Goal: Task Accomplishment & Management: Manage account settings

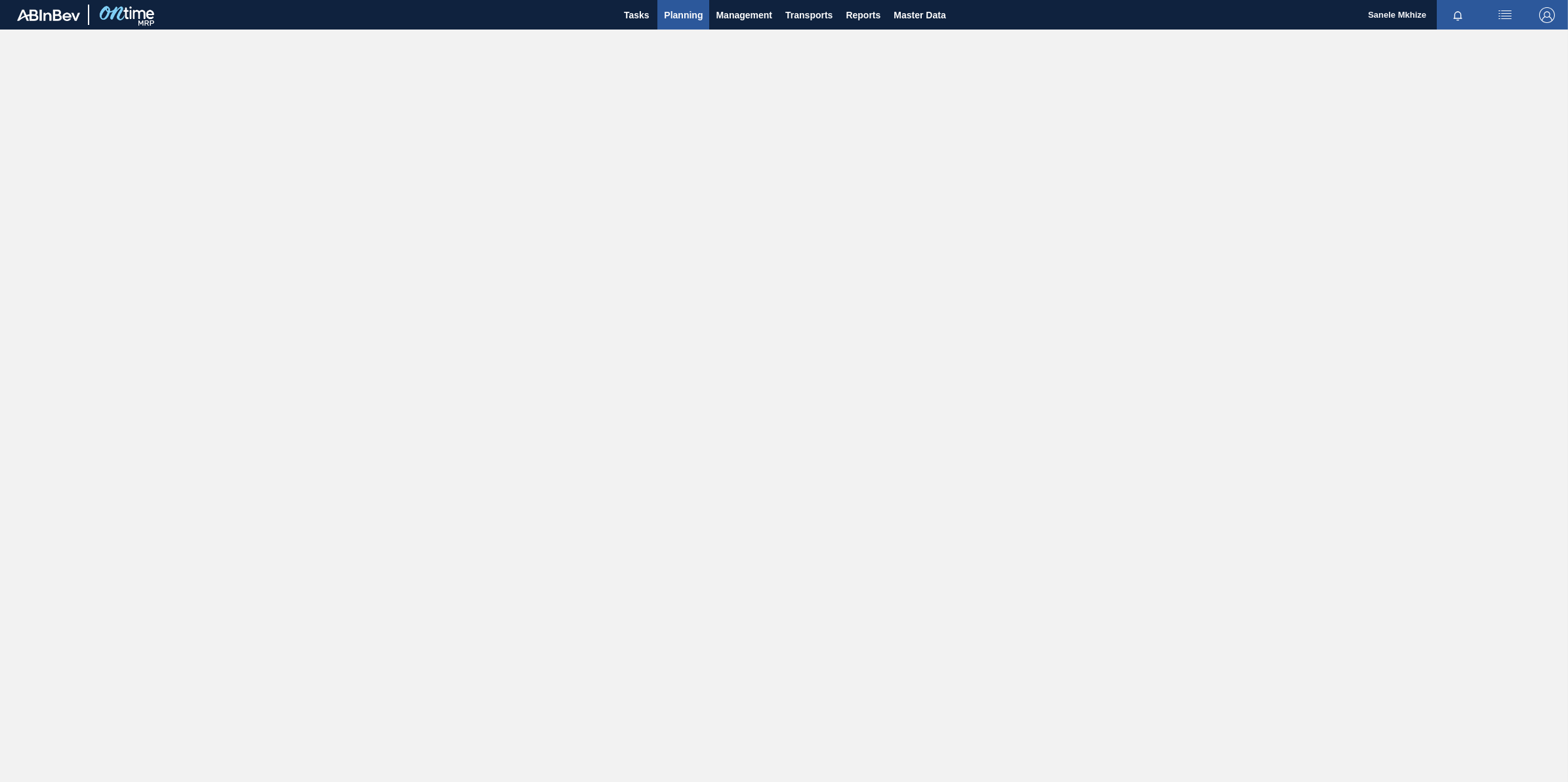
click at [683, 16] on span "Planning" at bounding box center [683, 15] width 39 height 16
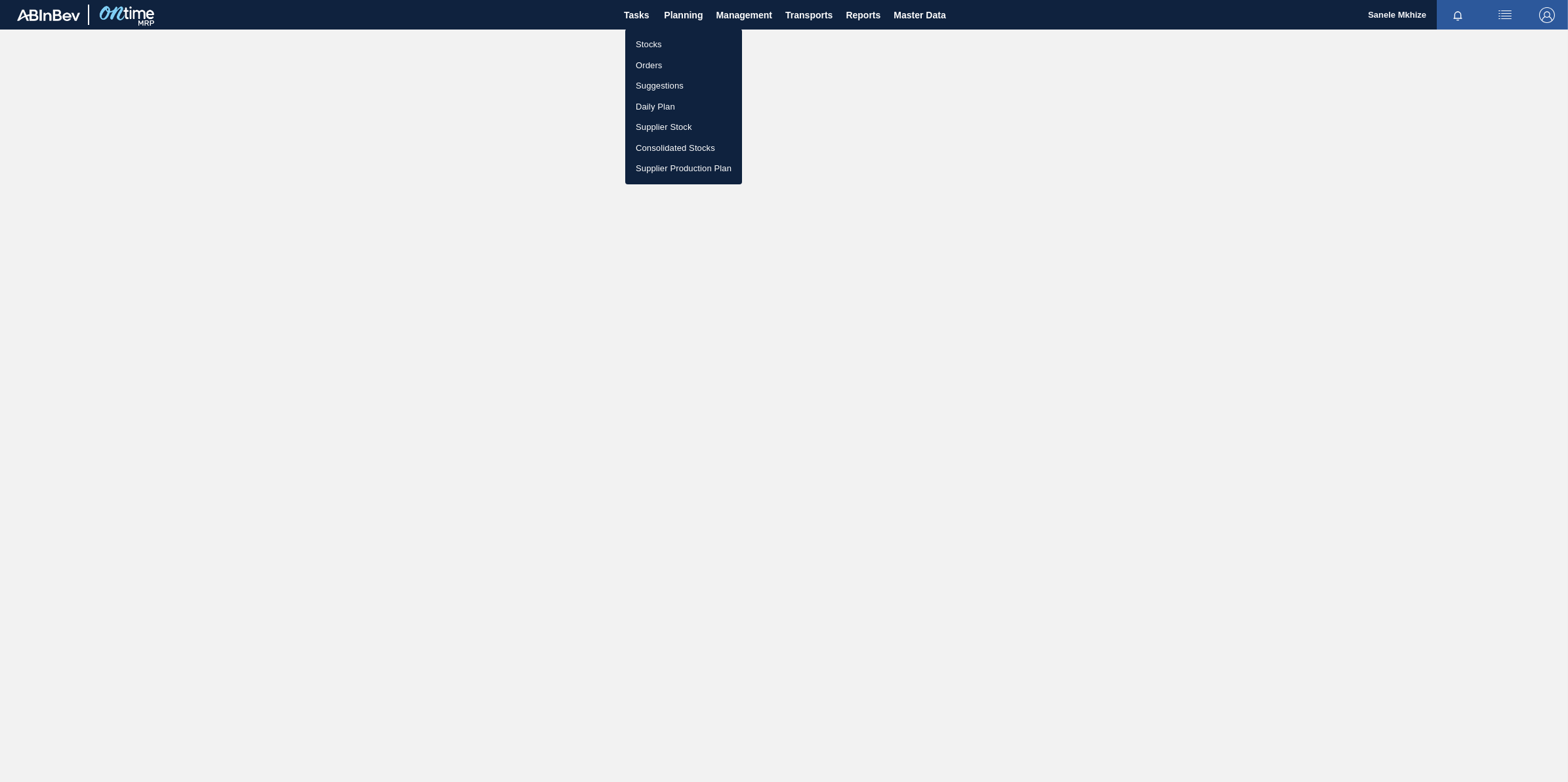
click at [644, 41] on li "Stocks" at bounding box center [683, 45] width 116 height 21
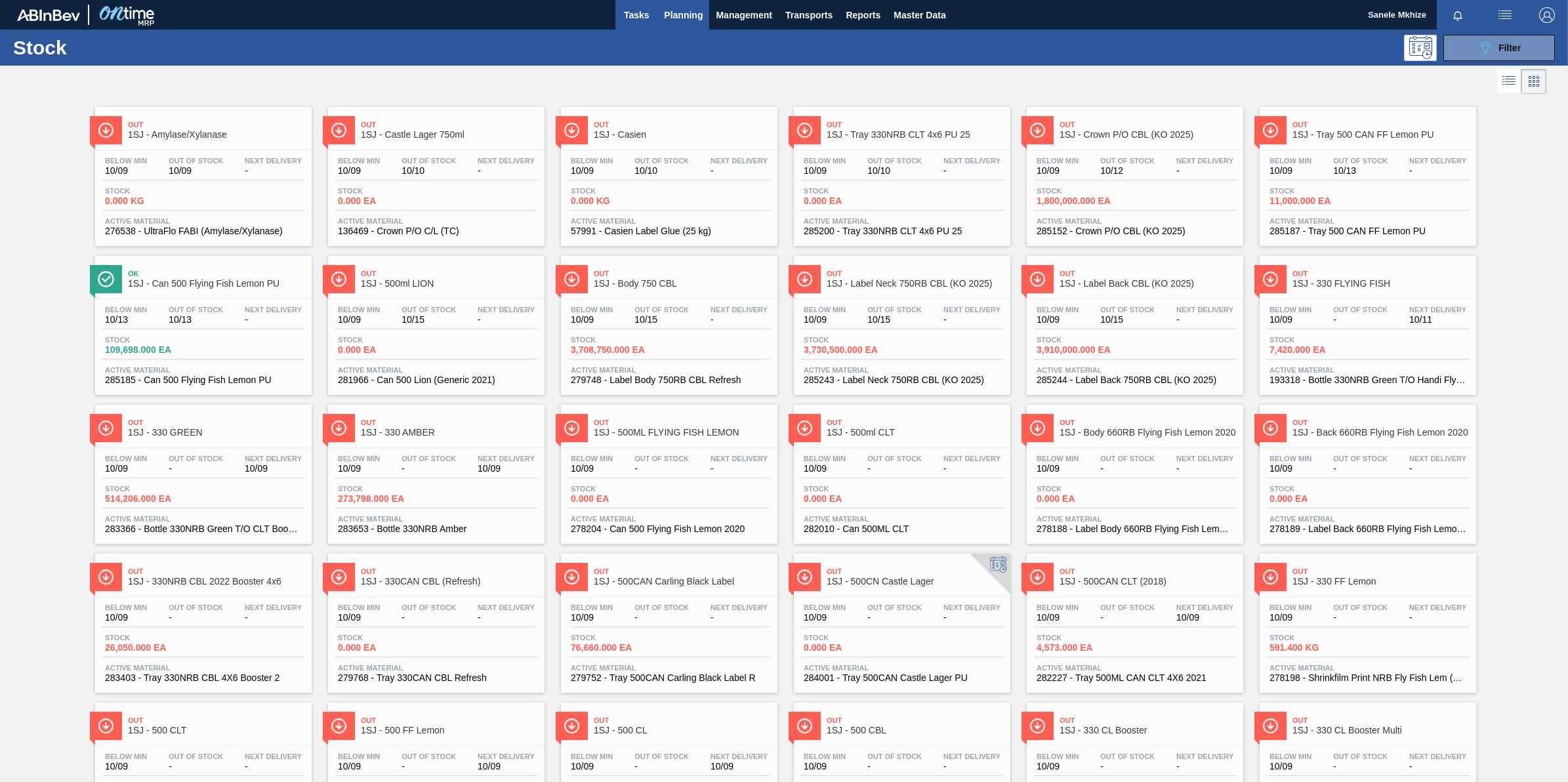
click at [637, 11] on span "Tasks" at bounding box center [636, 15] width 28 height 16
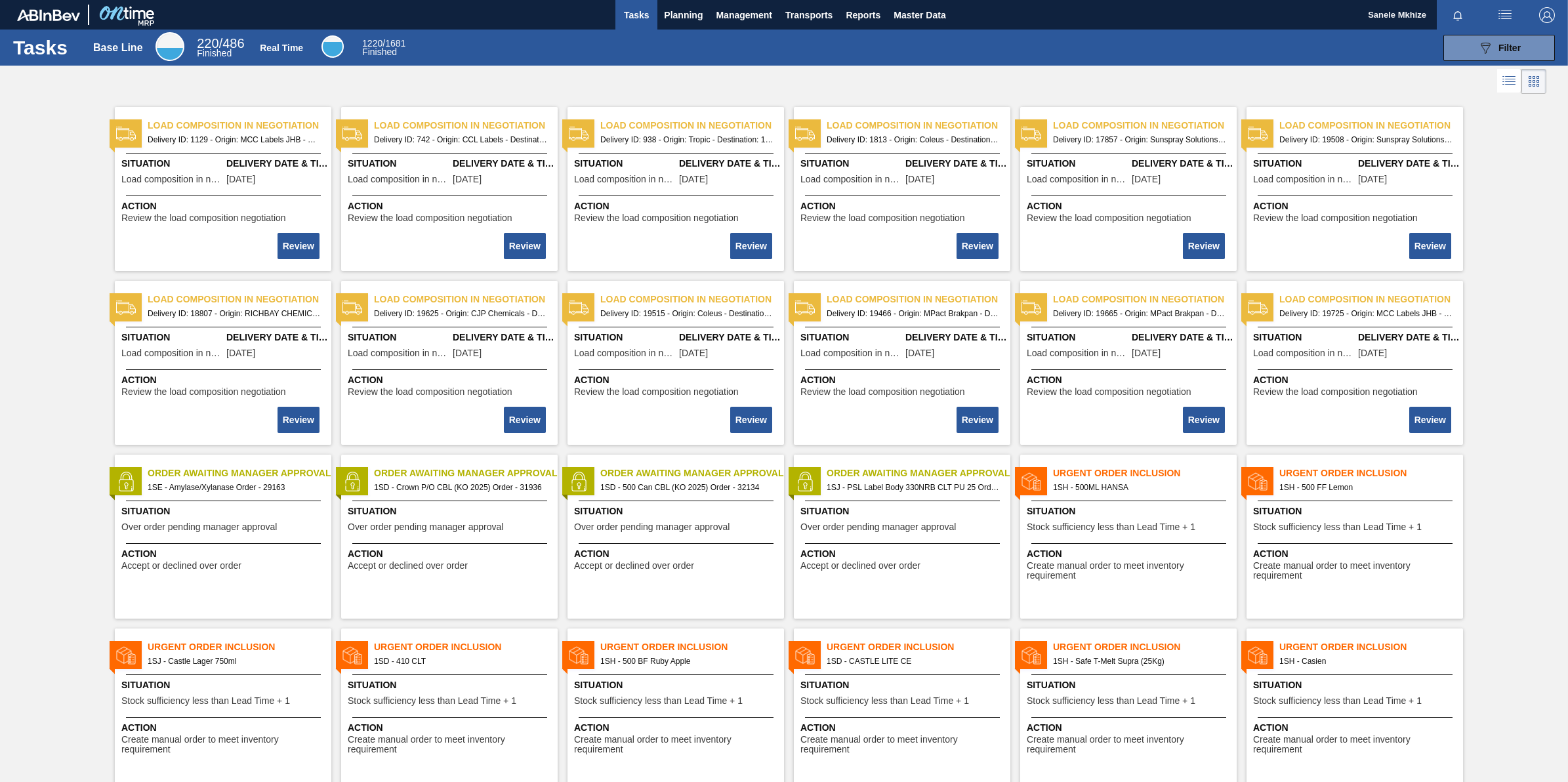
click at [916, 473] on span "Order Awaiting Manager Approval" at bounding box center [918, 474] width 184 height 14
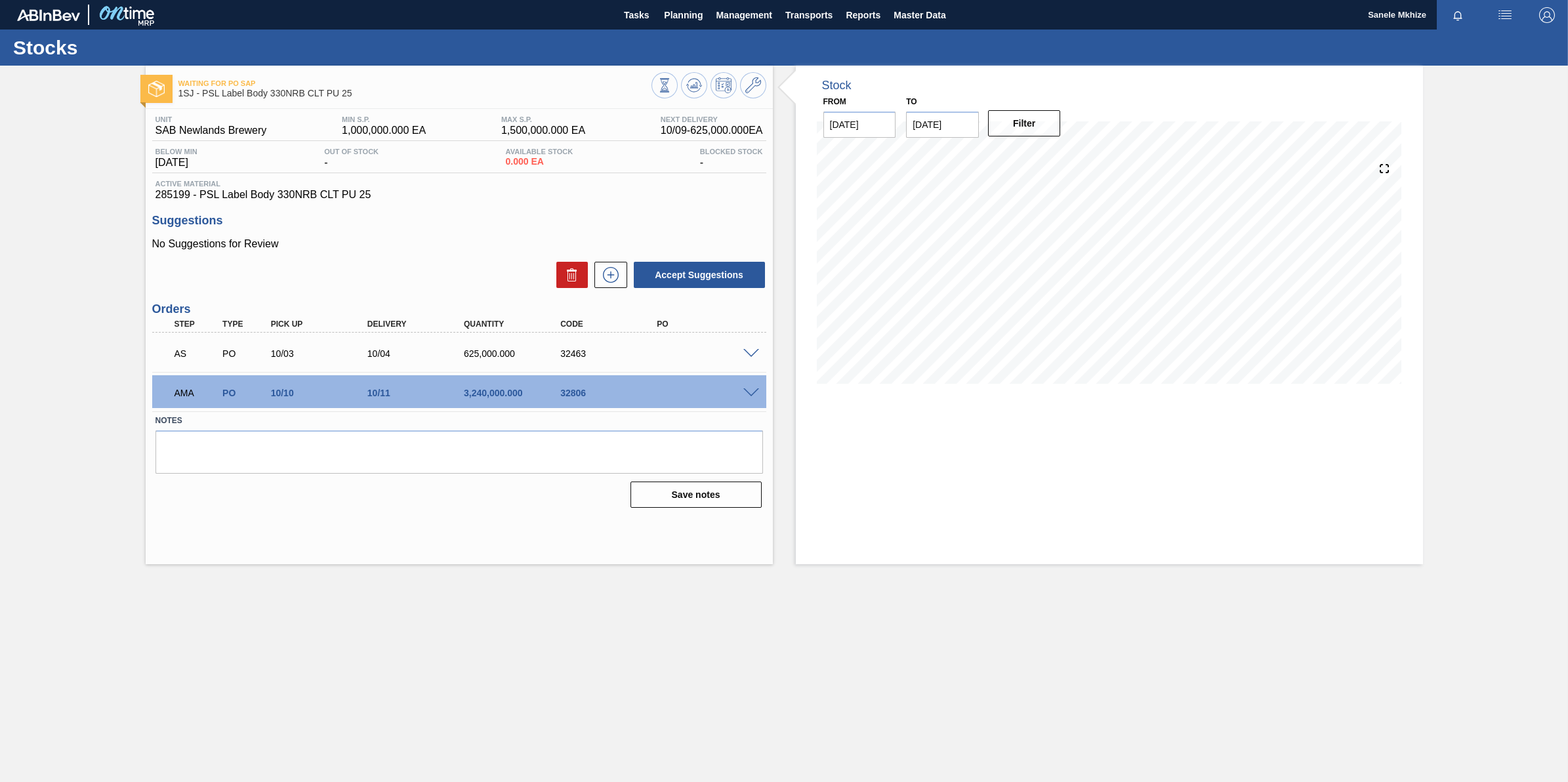
click at [746, 394] on span at bounding box center [752, 393] width 16 height 9
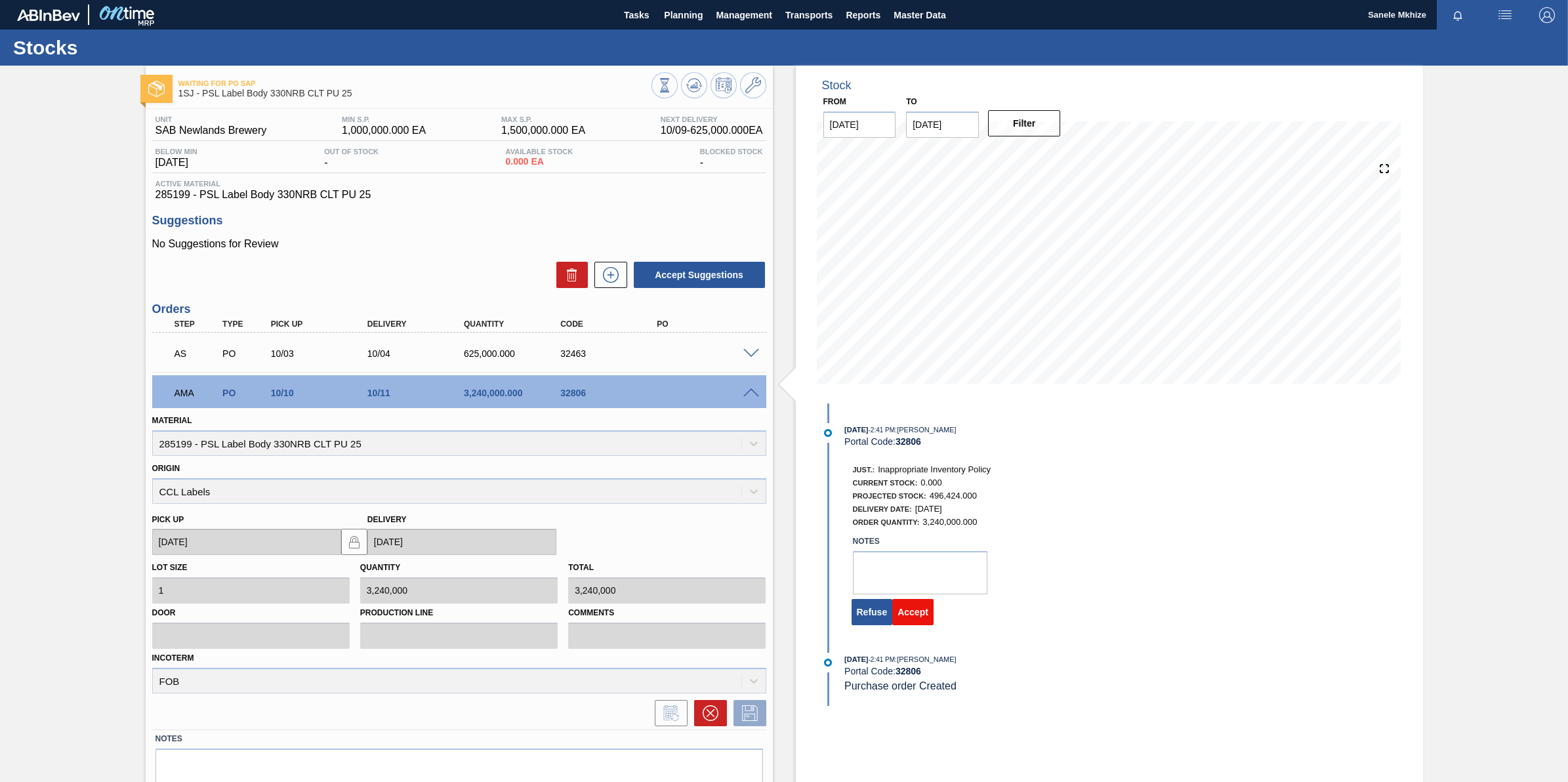
click at [905, 618] on button "Accept" at bounding box center [913, 612] width 41 height 26
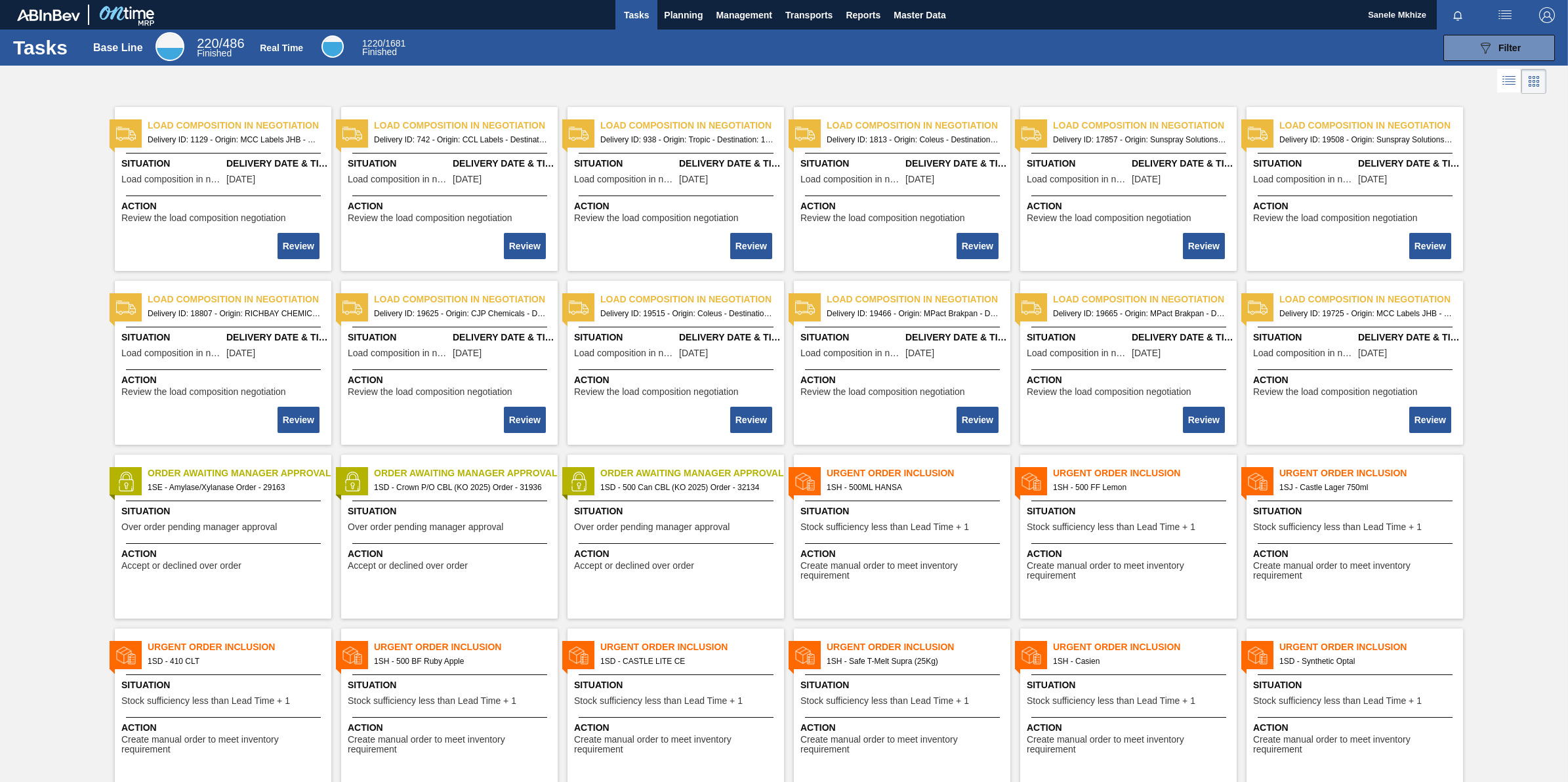
scroll to position [164, 0]
